Goal: Task Accomplishment & Management: Manage account settings

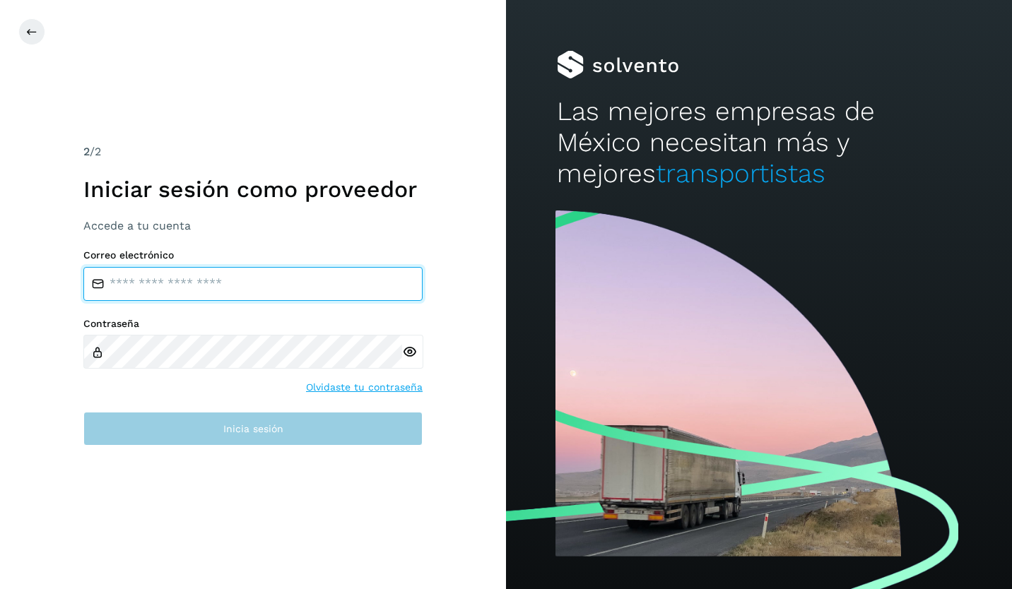
type input "**********"
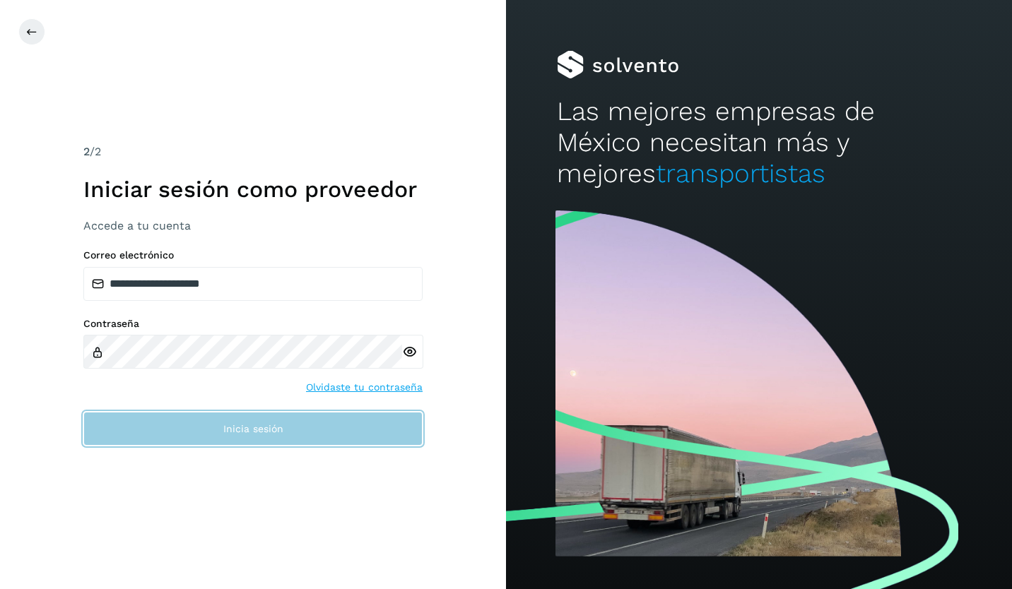
click at [208, 439] on button "Inicia sesión" at bounding box center [252, 429] width 339 height 34
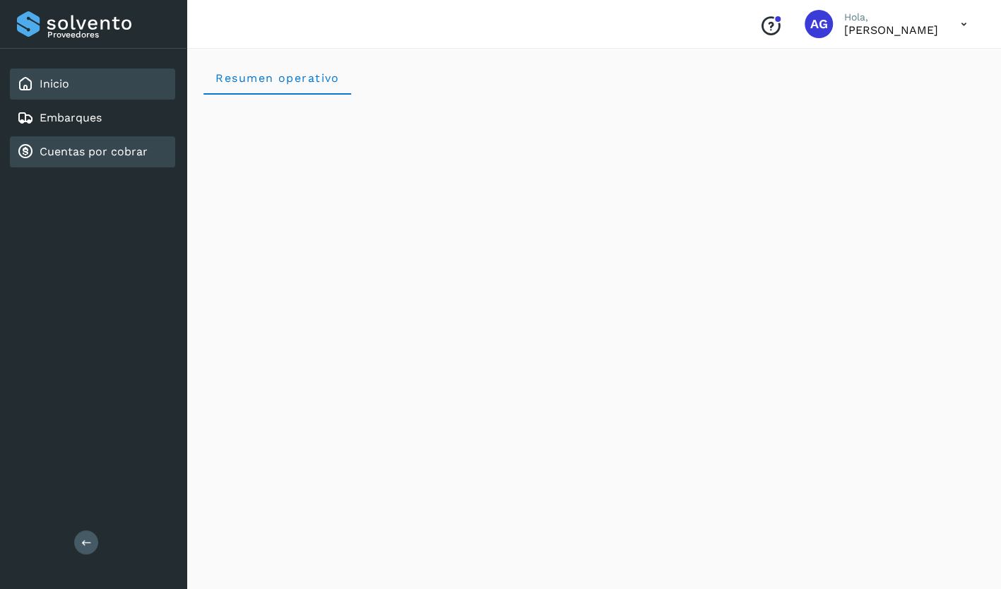
click at [102, 160] on div "Cuentas por cobrar" at bounding box center [92, 151] width 165 height 31
